Goal: Information Seeking & Learning: Learn about a topic

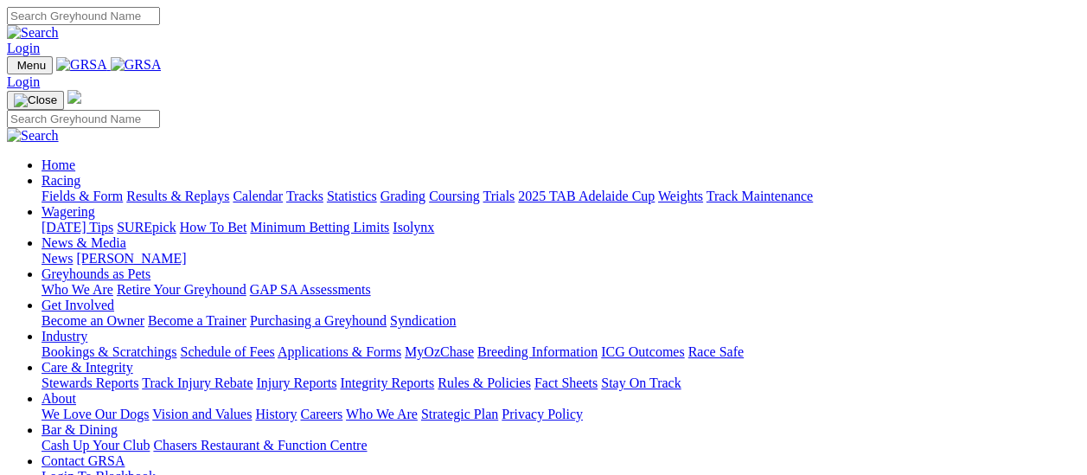
click at [79, 189] on link "Fields & Form" at bounding box center [82, 196] width 81 height 15
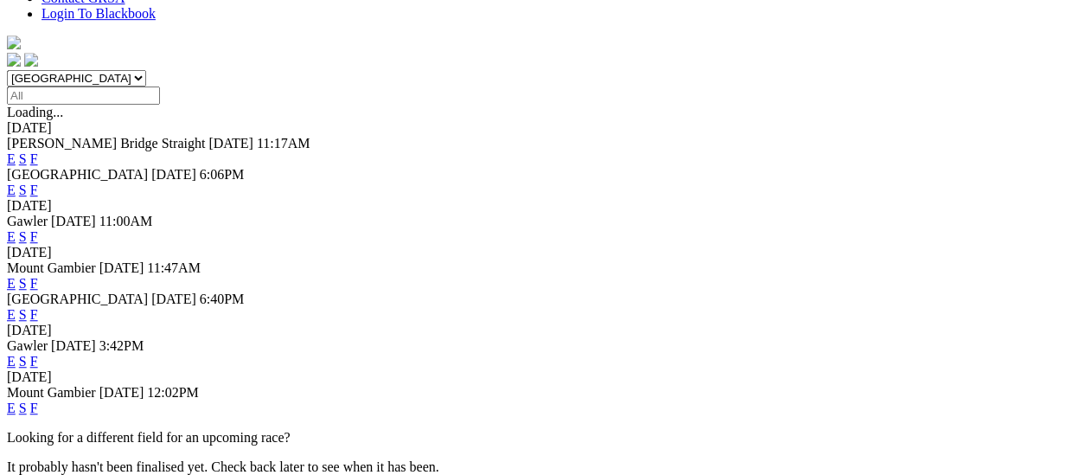
scroll to position [433, 0]
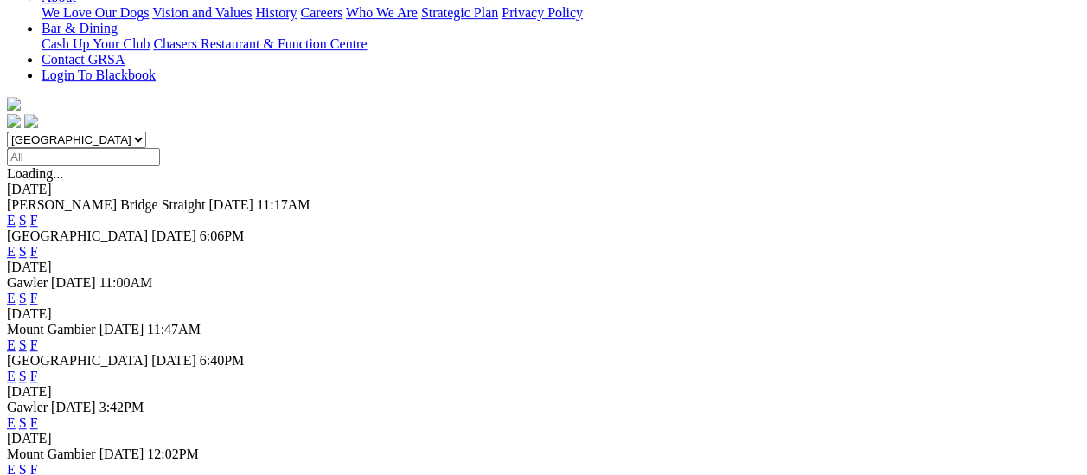
click at [38, 368] on link "F" at bounding box center [34, 375] width 8 height 15
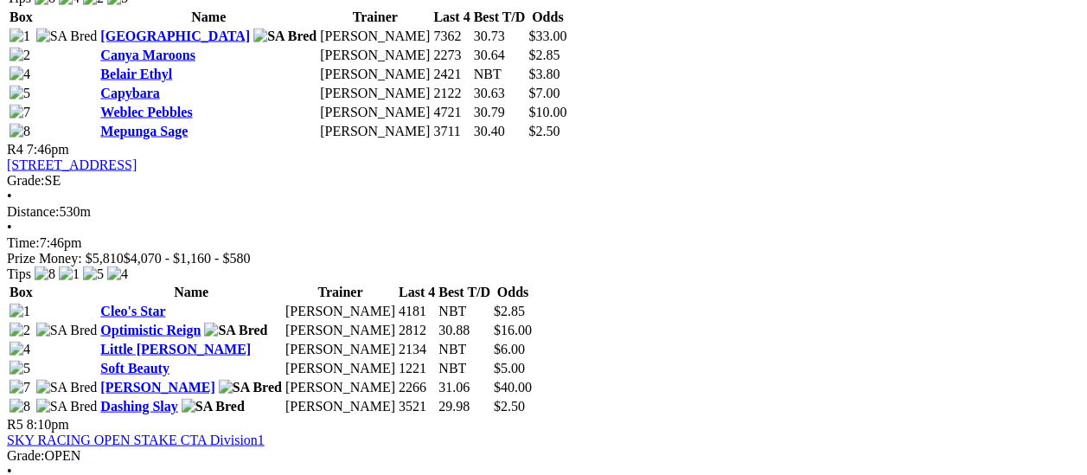
scroll to position [1730, 0]
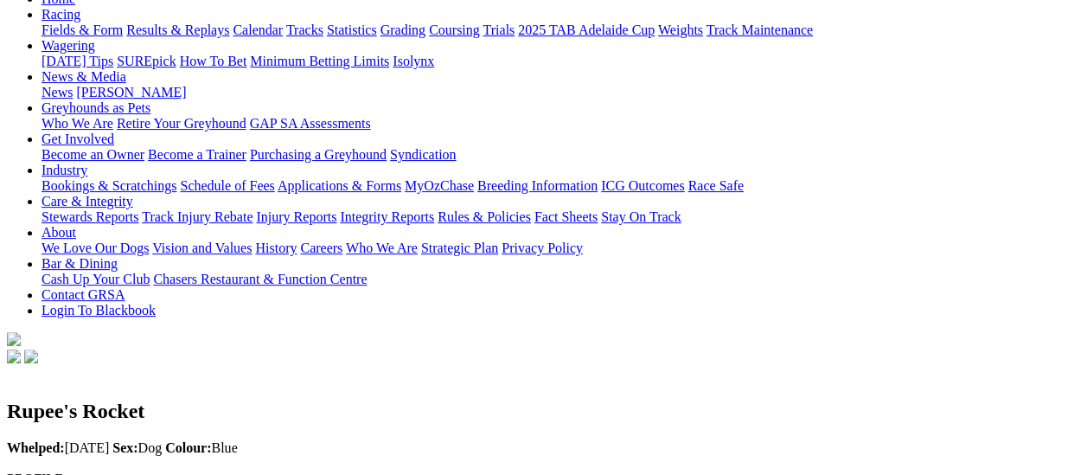
scroll to position [173, 0]
